Goal: Task Accomplishment & Management: Manage account settings

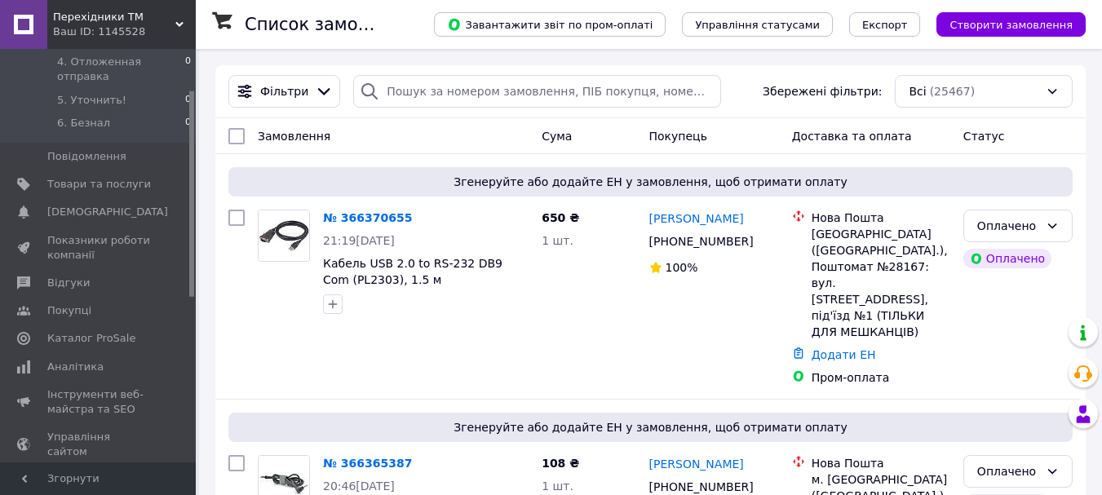
scroll to position [82, 0]
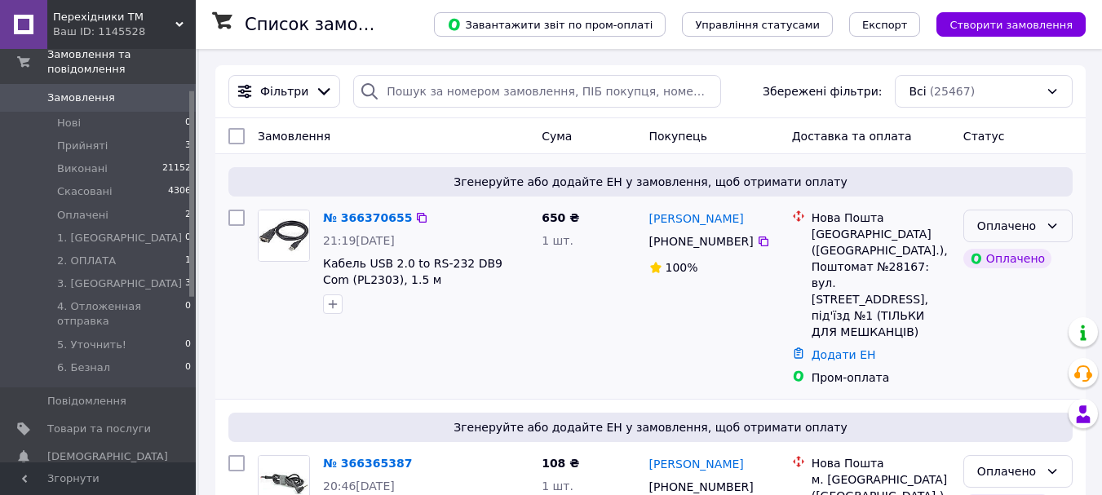
click at [1017, 231] on div "Оплачено" at bounding box center [1008, 226] width 62 height 18
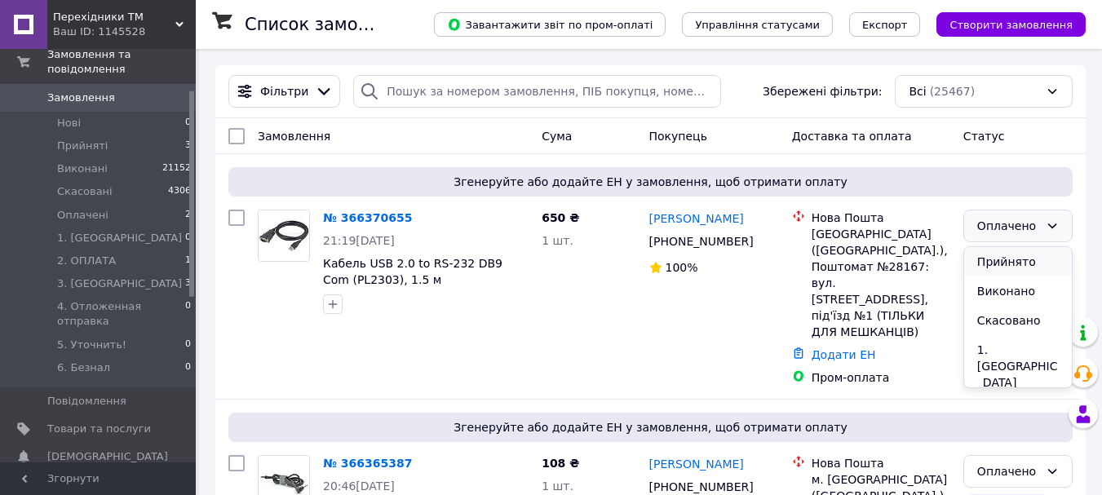
click at [1014, 259] on li "Прийнято" at bounding box center [1018, 261] width 108 height 29
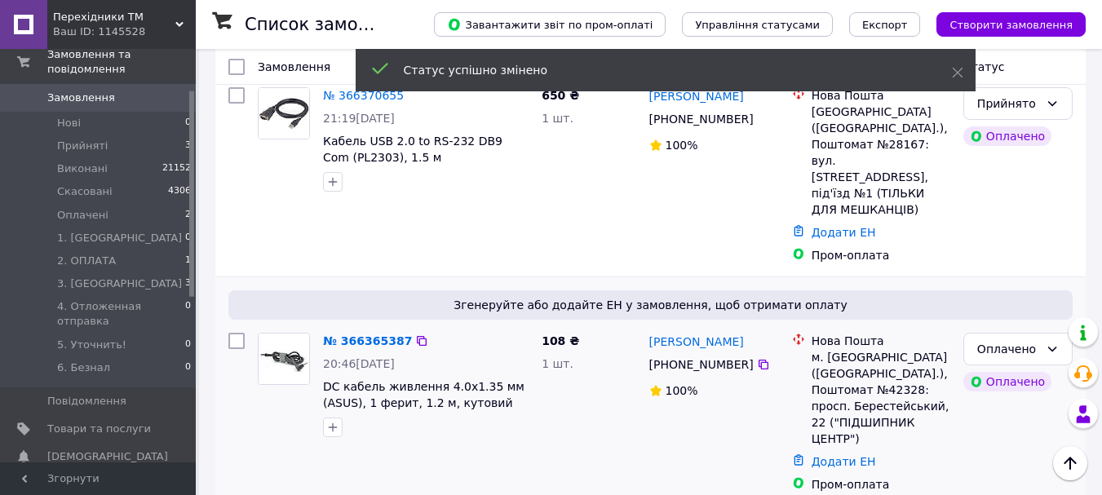
scroll to position [163, 0]
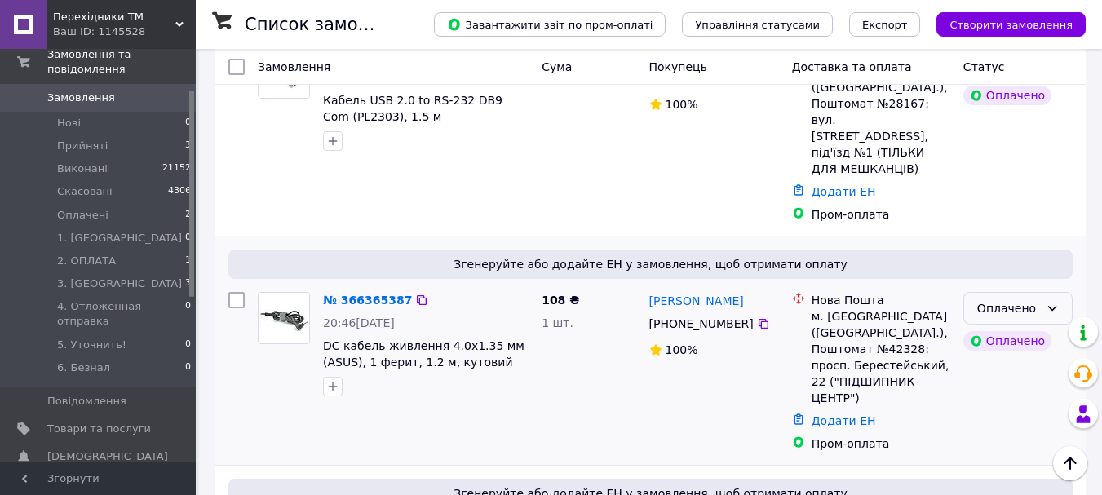
click at [991, 299] on div "Оплачено" at bounding box center [1008, 308] width 62 height 18
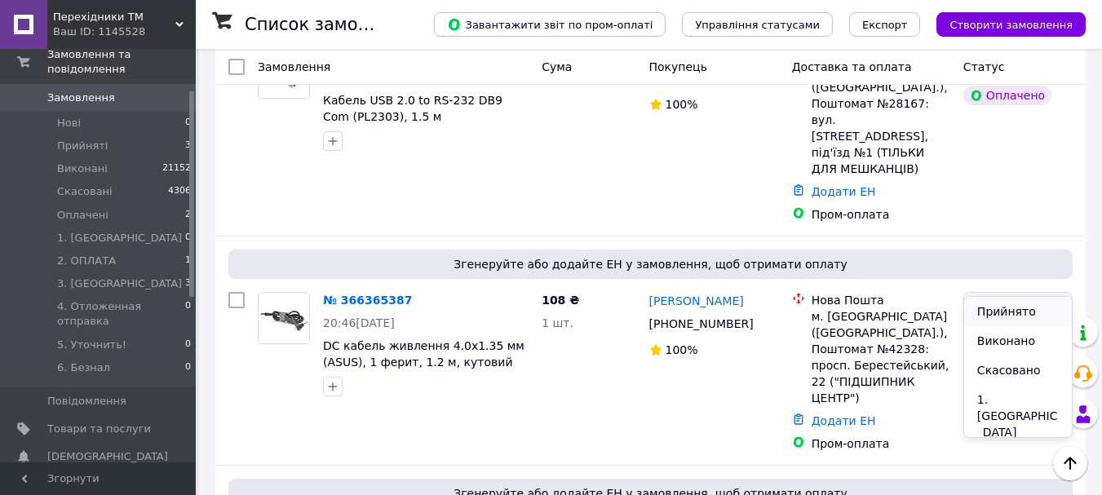
click at [993, 312] on li "Прийнято" at bounding box center [1018, 311] width 108 height 29
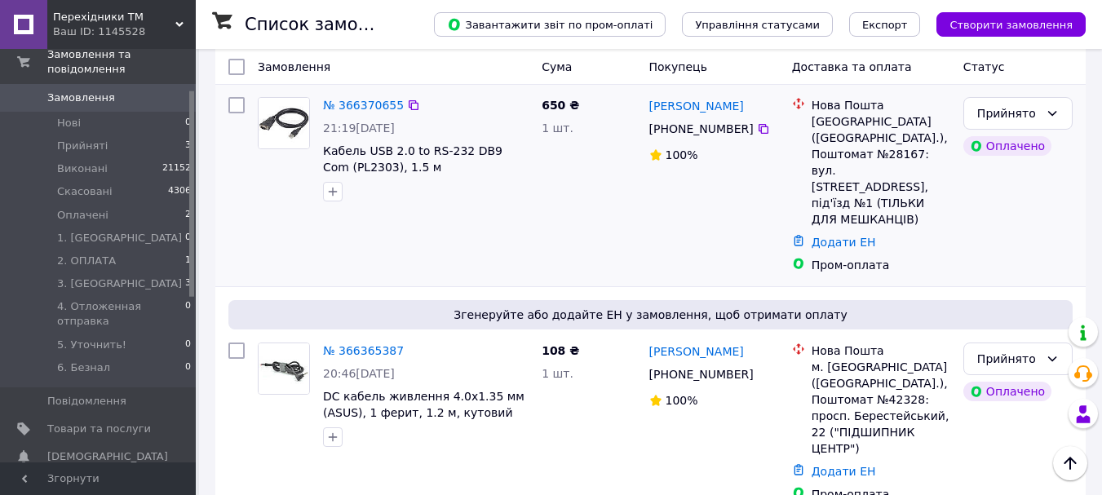
scroll to position [82, 0]
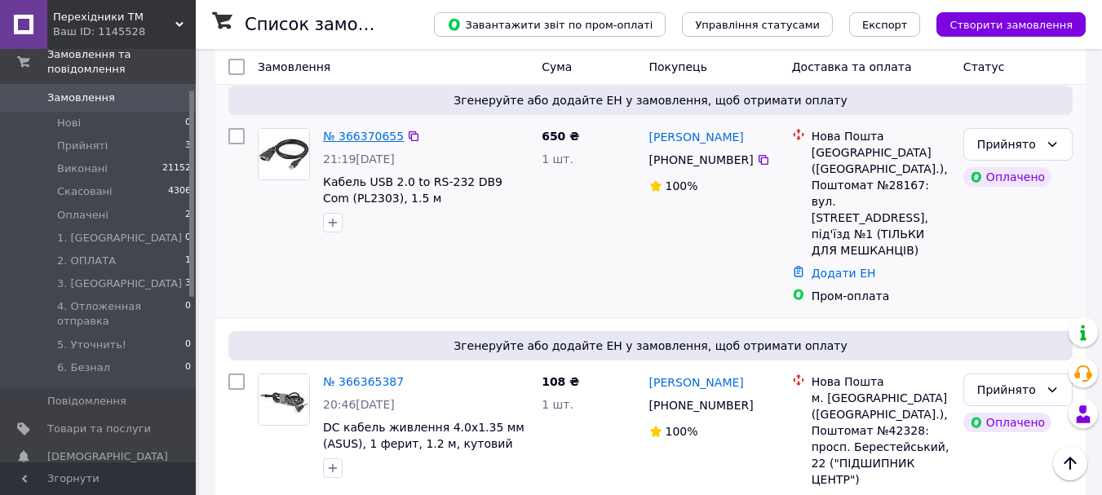
click at [352, 131] on link "№ 366370655" at bounding box center [363, 136] width 81 height 13
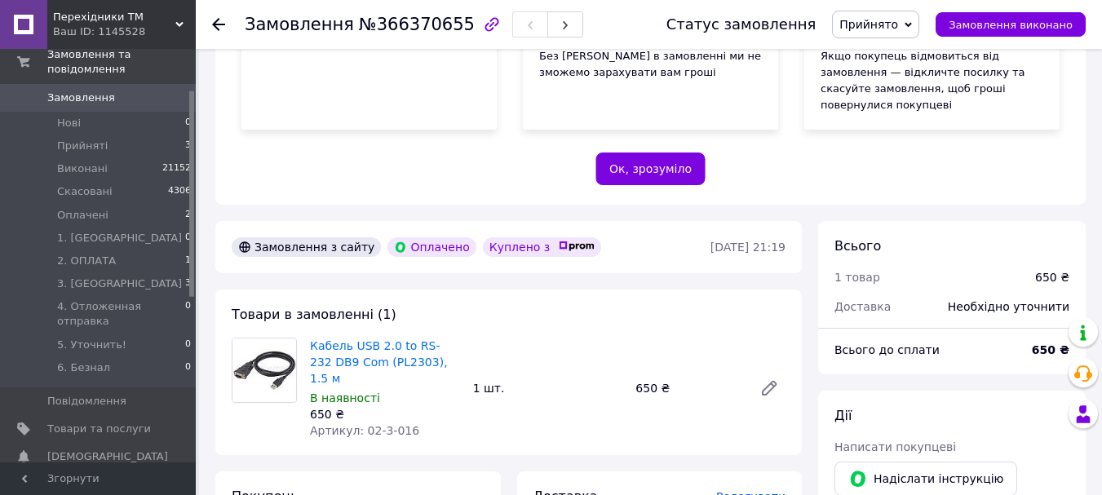
scroll to position [408, 0]
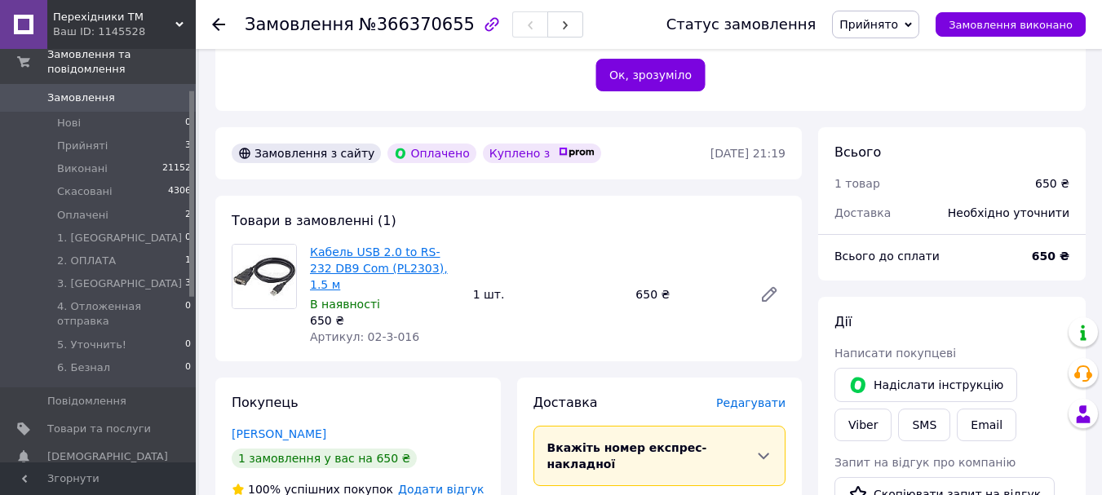
click at [403, 245] on link "Кабель USB 2.0 to RS-232 DB9 Com (PL2303), 1.5 м" at bounding box center [379, 268] width 138 height 46
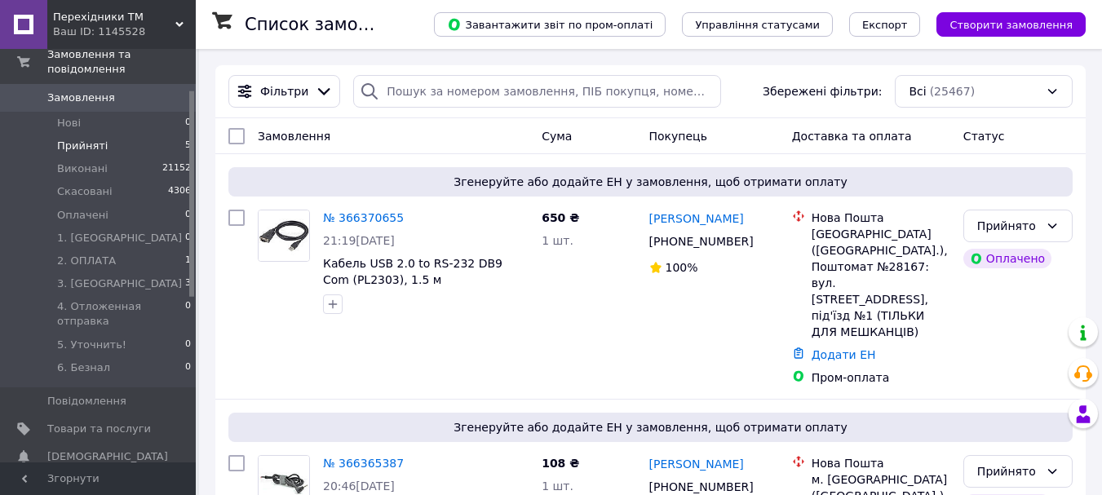
click at [166, 135] on li "Прийняті 5" at bounding box center [100, 146] width 201 height 23
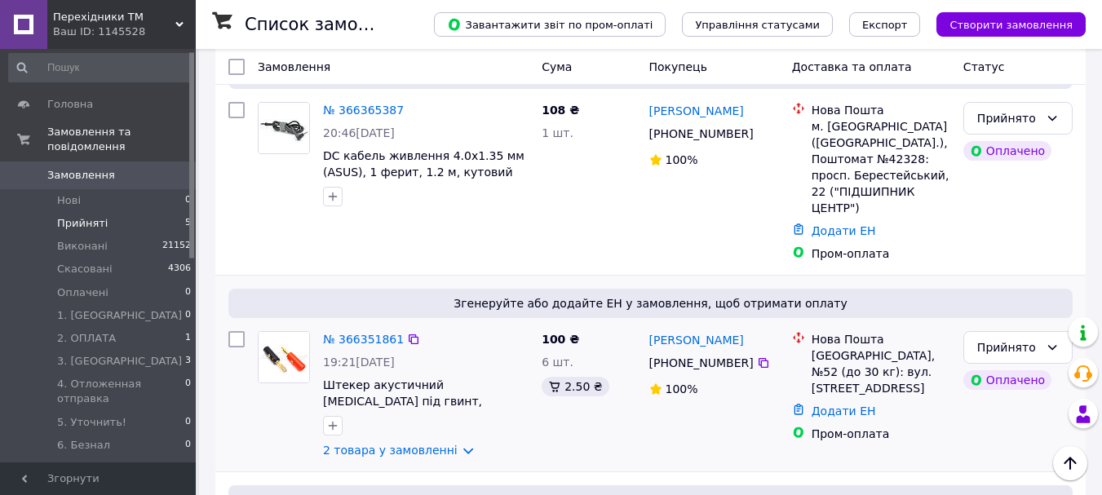
scroll to position [408, 0]
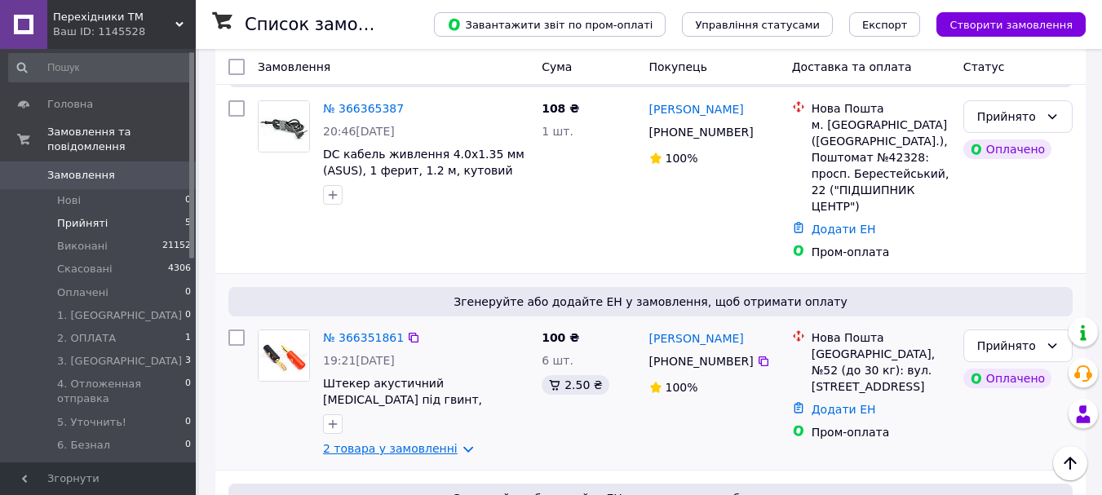
click at [403, 442] on link "2 товара у замовленні" at bounding box center [390, 448] width 135 height 13
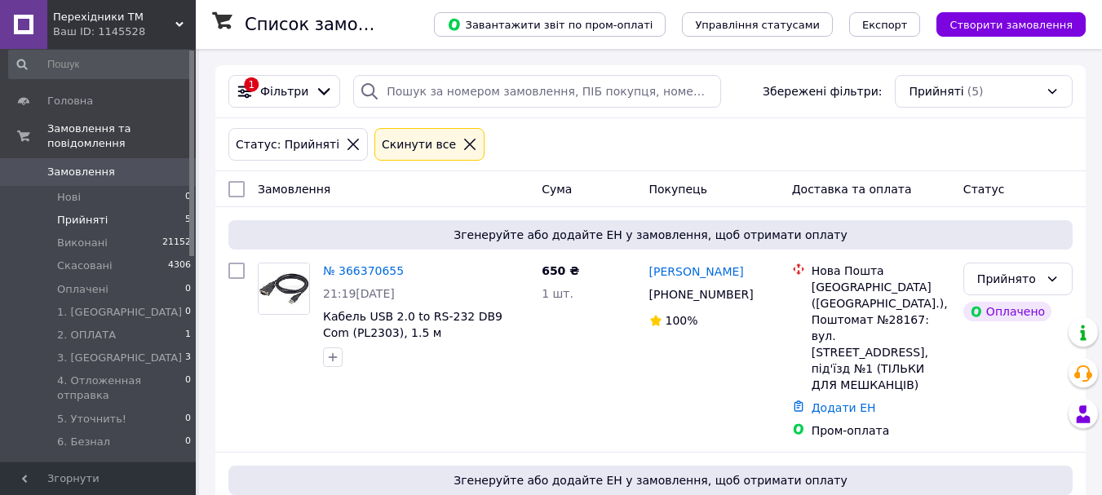
scroll to position [0, 0]
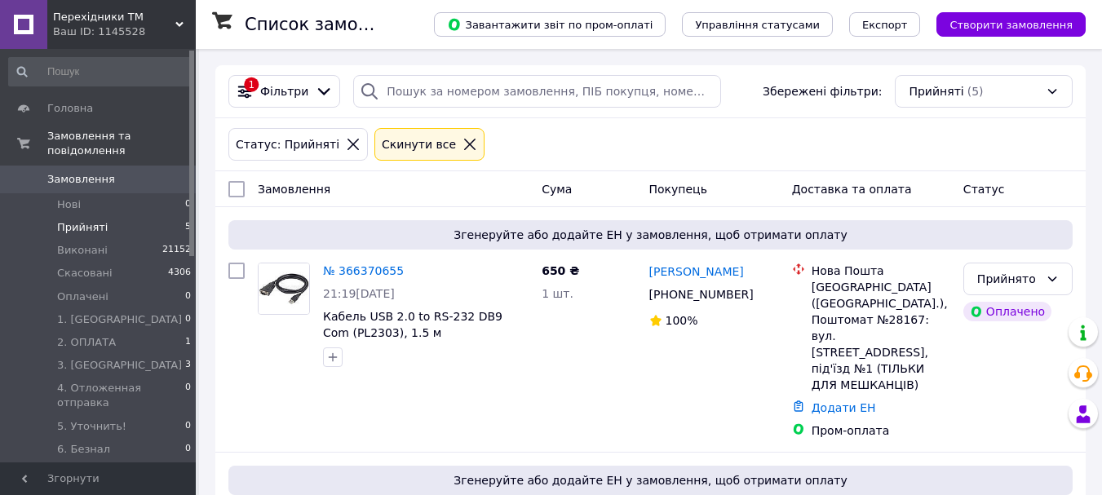
click at [181, 24] on use at bounding box center [179, 24] width 8 height 5
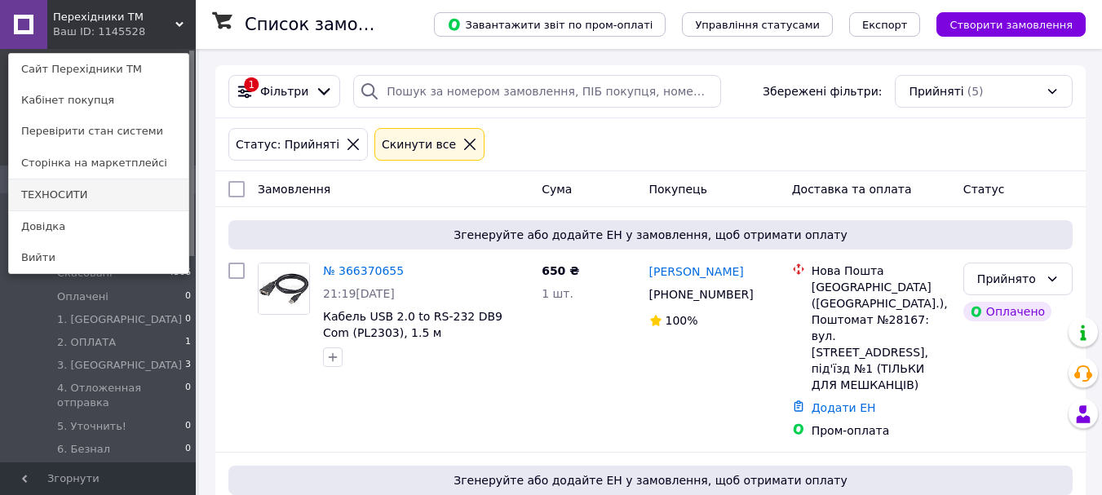
click at [78, 195] on link "ТЕХНОСИТИ" at bounding box center [98, 194] width 179 height 31
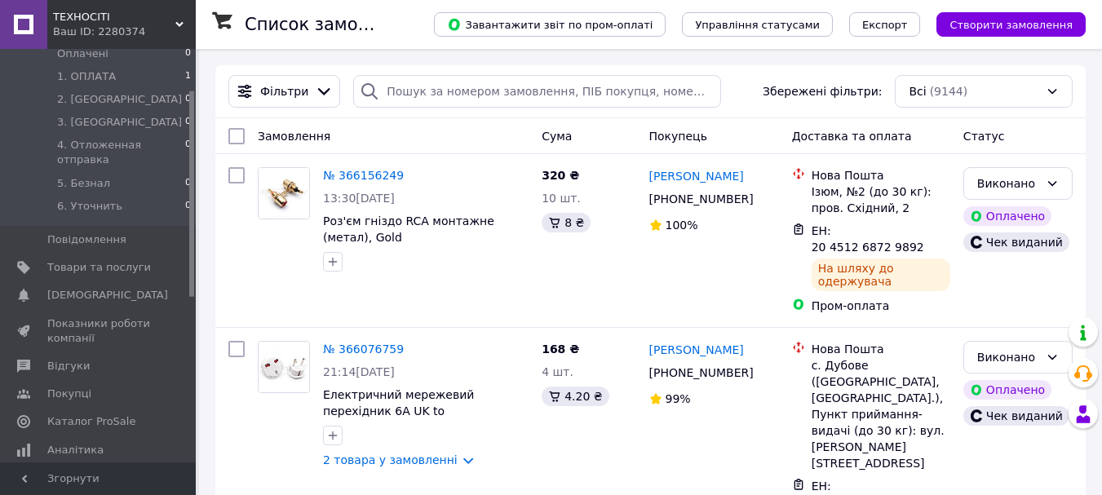
scroll to position [82, 0]
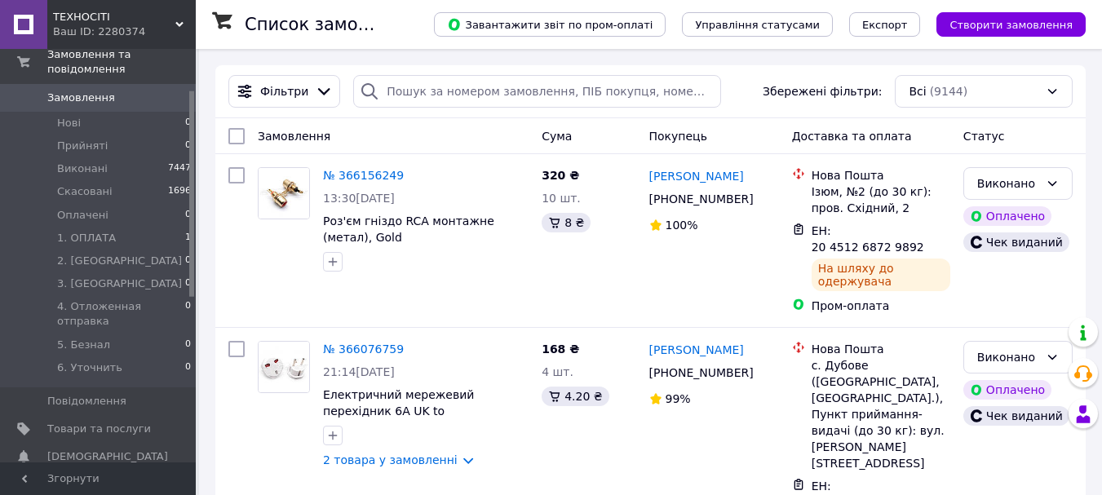
click at [179, 22] on icon at bounding box center [179, 24] width 8 height 8
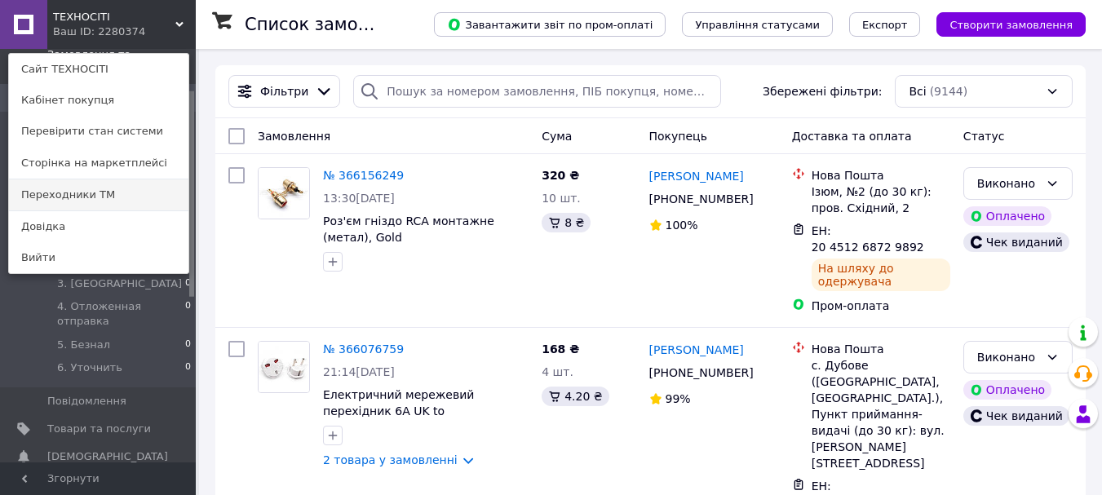
click at [98, 193] on link "Переходники ТМ" at bounding box center [98, 194] width 179 height 31
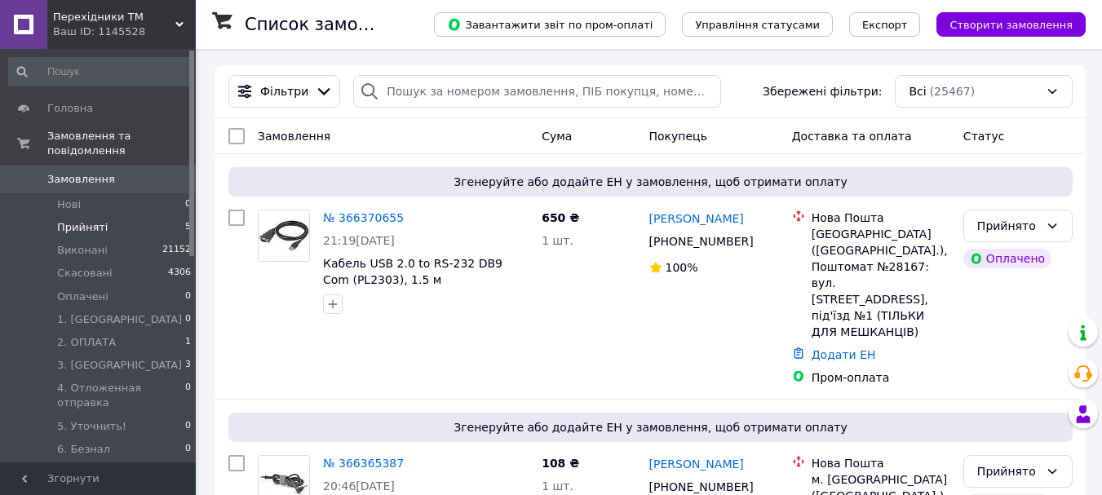
click at [152, 216] on li "Прийняті 5" at bounding box center [100, 227] width 201 height 23
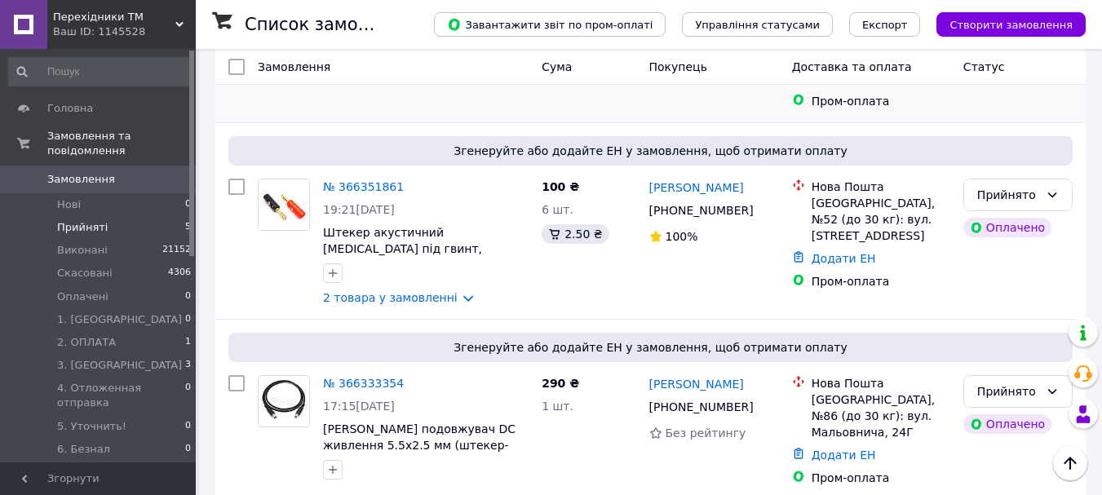
scroll to position [571, 0]
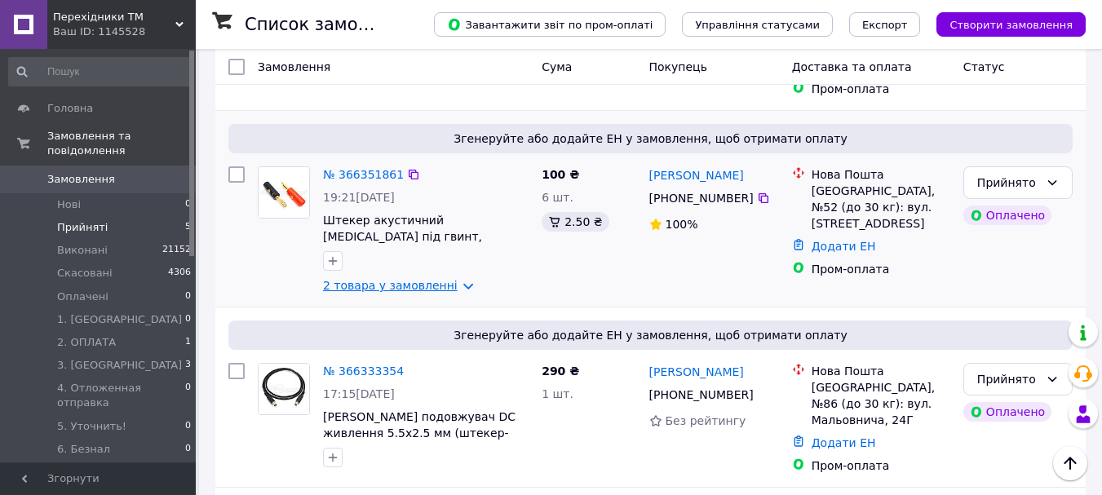
click at [444, 279] on link "2 товара у замовленні" at bounding box center [390, 285] width 135 height 13
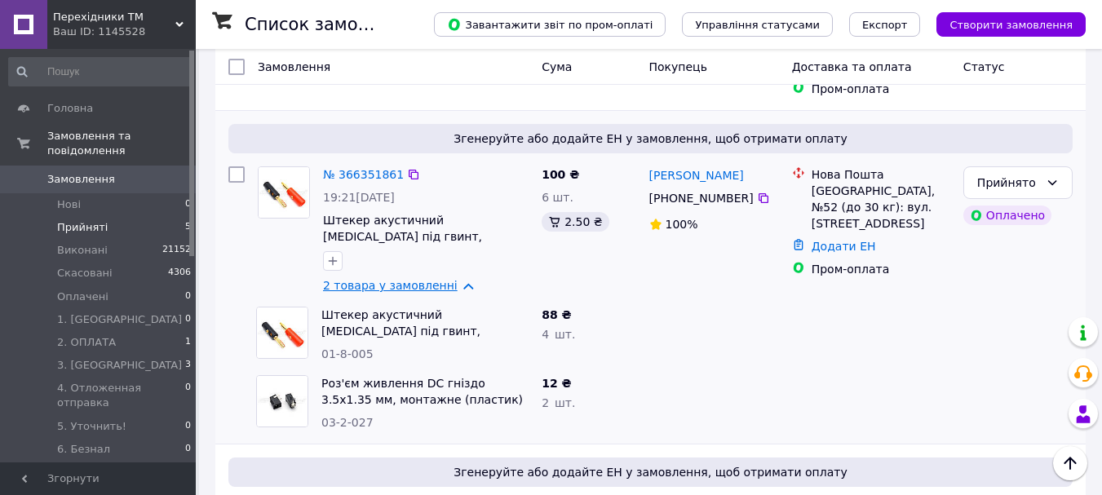
click at [446, 279] on link "2 товара у замовленні" at bounding box center [390, 285] width 135 height 13
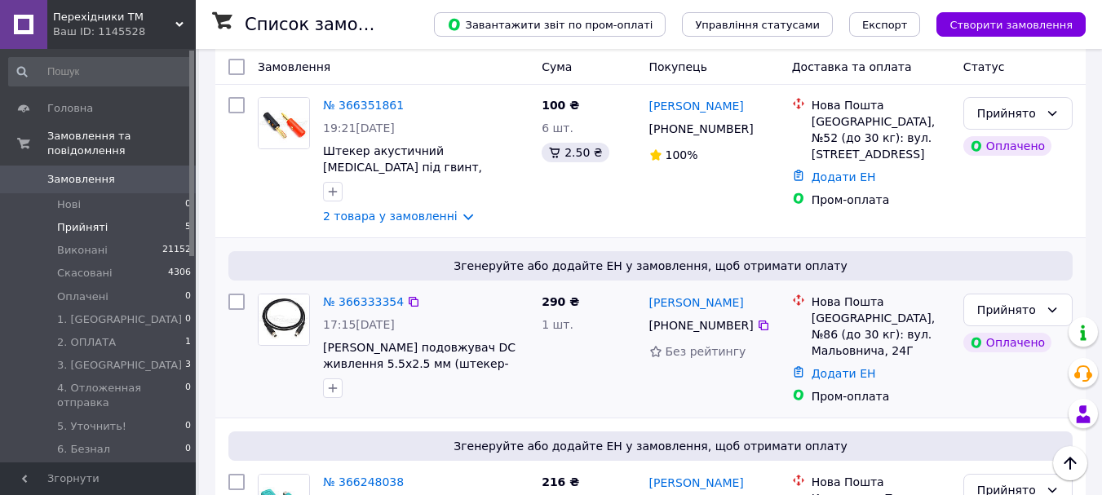
scroll to position [705, 0]
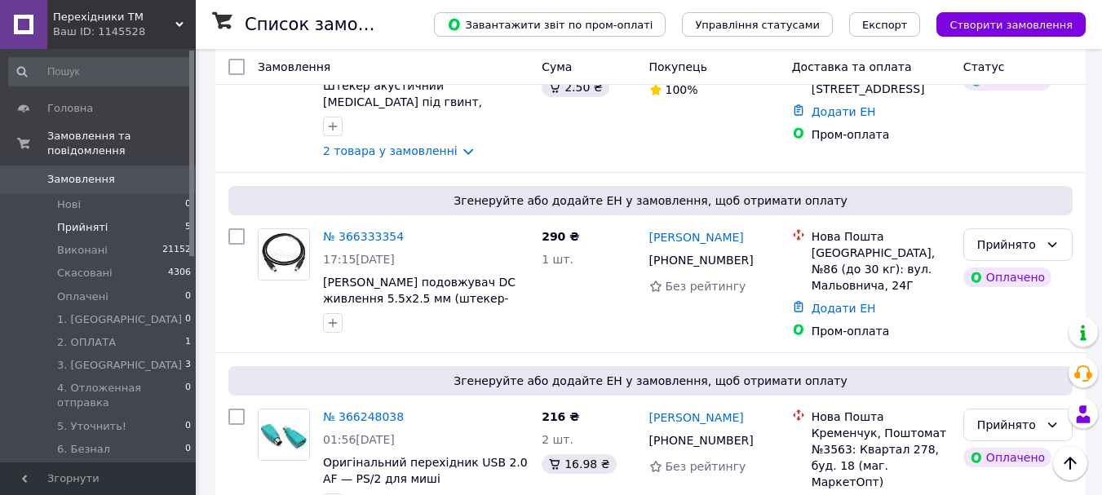
click at [163, 172] on span "0" at bounding box center [173, 179] width 45 height 15
